Goal: Book appointment/travel/reservation

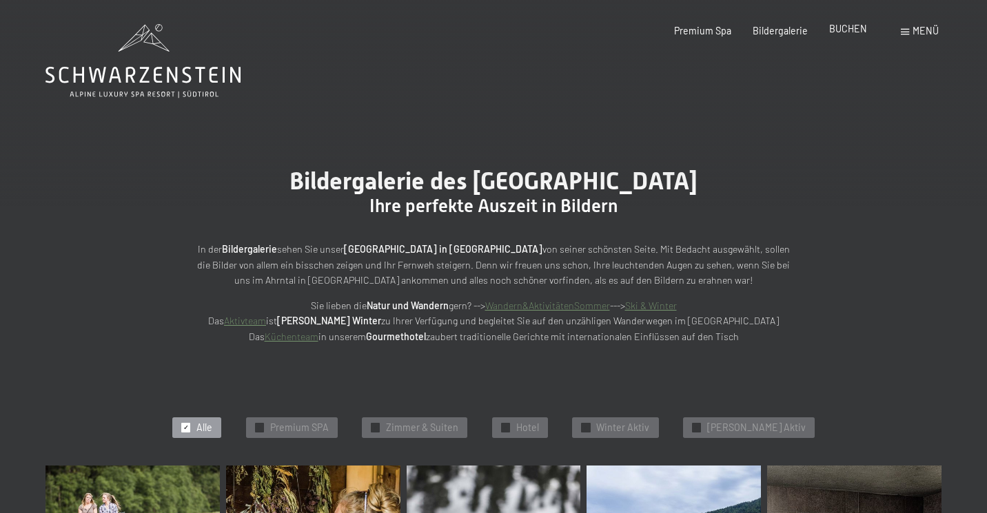
click at [846, 33] on span "BUCHEN" at bounding box center [848, 29] width 38 height 12
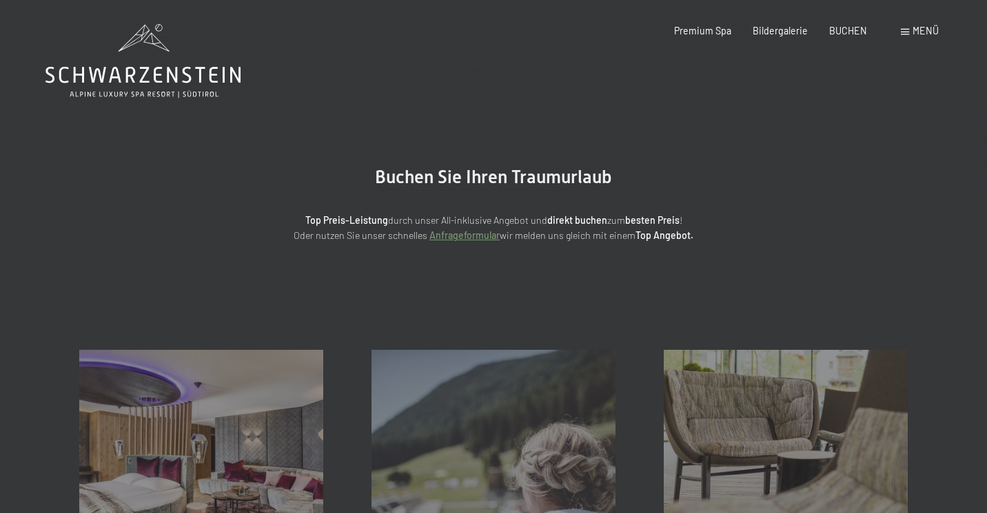
click at [907, 32] on span at bounding box center [905, 32] width 8 height 6
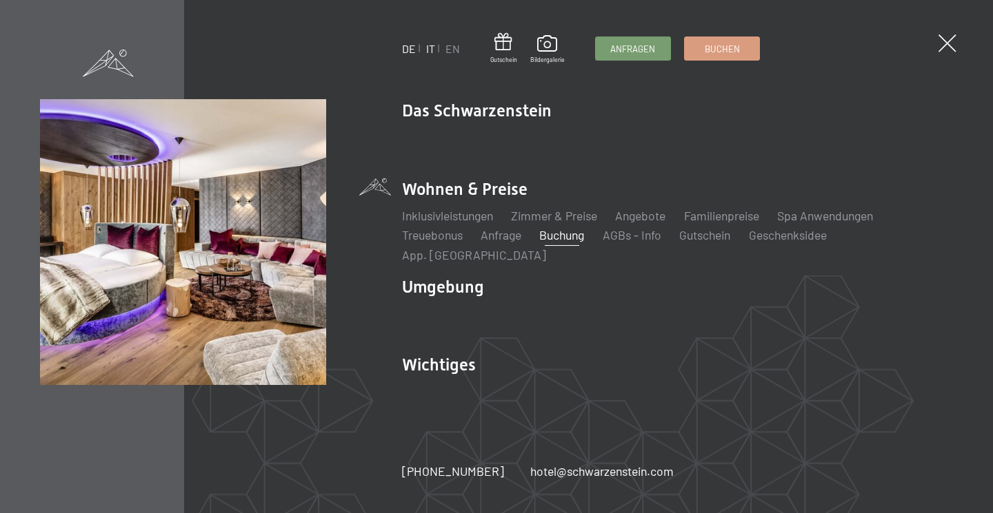
click at [426, 49] on link "IT" at bounding box center [429, 48] width 9 height 13
